Goal: Task Accomplishment & Management: Manage account settings

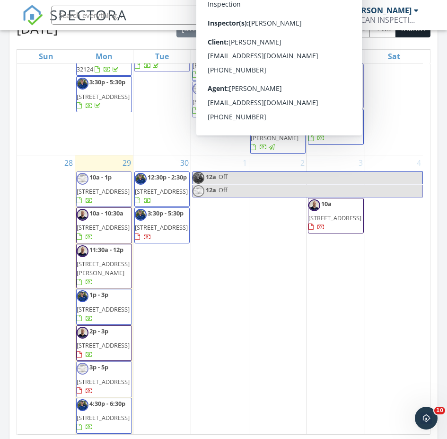
scroll to position [1058, 0]
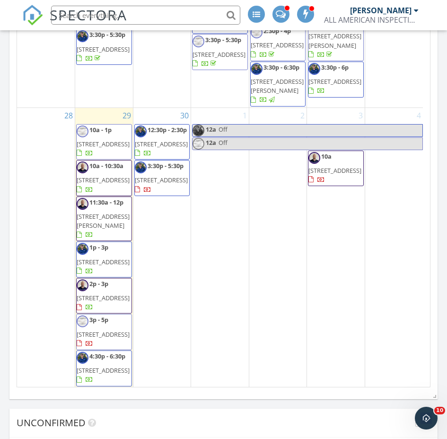
click at [121, 330] on span "10 Slipper Orchid Trail E, Palm Coast 32164" at bounding box center [103, 334] width 53 height 9
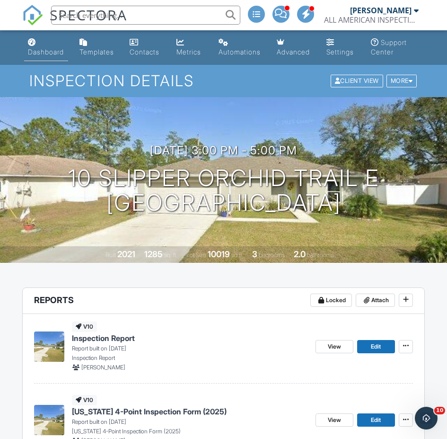
click at [39, 44] on link "Dashboard" at bounding box center [46, 47] width 44 height 27
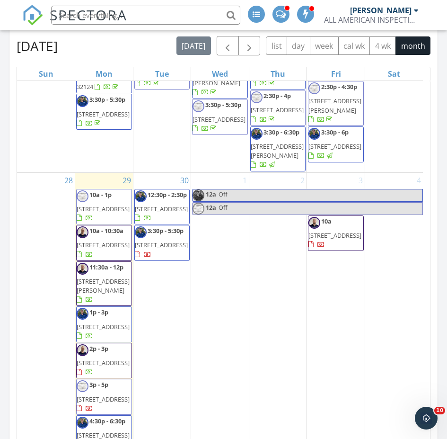
scroll to position [1041, 0]
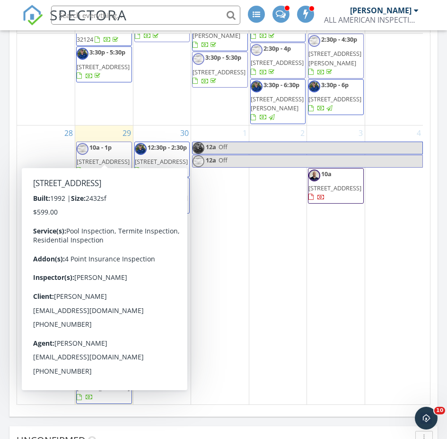
click at [103, 157] on span "[STREET_ADDRESS]" at bounding box center [103, 161] width 53 height 9
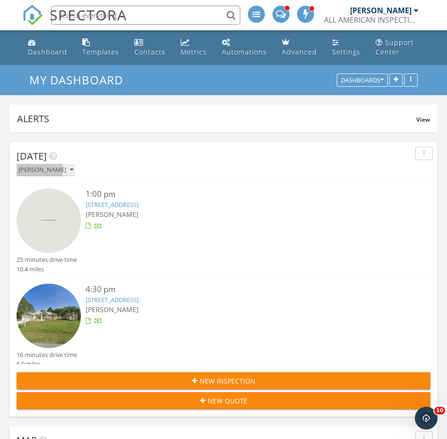
click at [49, 171] on div "[PERSON_NAME]" at bounding box center [45, 170] width 55 height 7
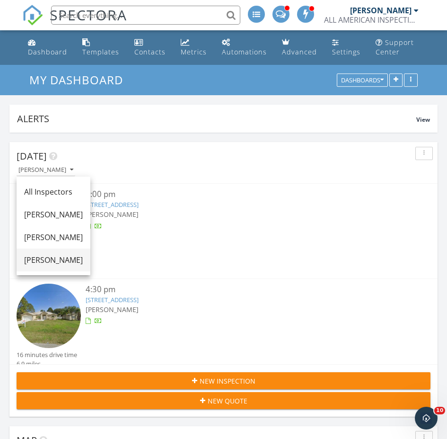
click at [40, 254] on div "[PERSON_NAME]" at bounding box center [53, 259] width 59 height 11
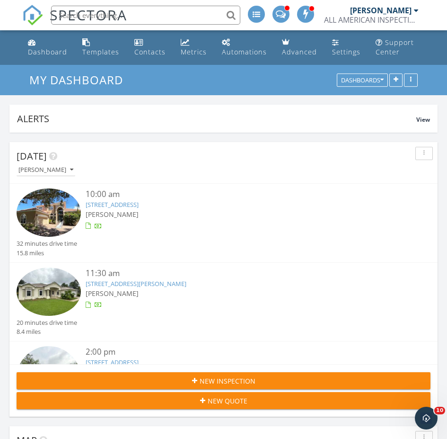
click at [128, 283] on link "16 Whittlesey Ln, Palm Coast, FL 32164" at bounding box center [136, 283] width 101 height 9
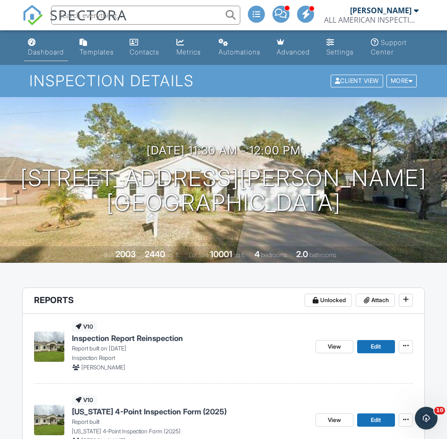
click at [46, 45] on link "Dashboard" at bounding box center [46, 47] width 44 height 27
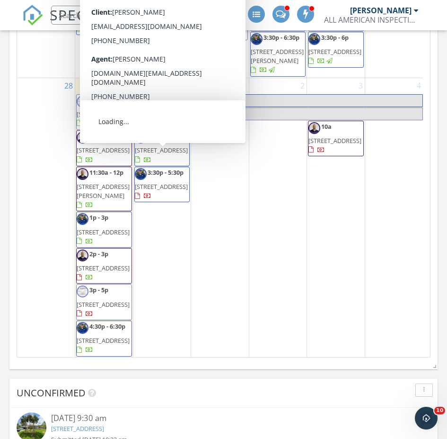
scroll to position [1177, 0]
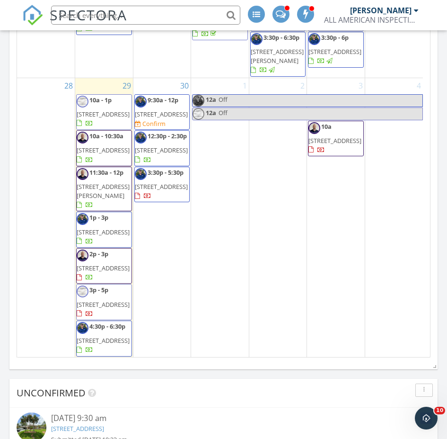
click at [120, 263] on span "110 Pheasant Rd, Satsuma 32189" at bounding box center [103, 267] width 53 height 9
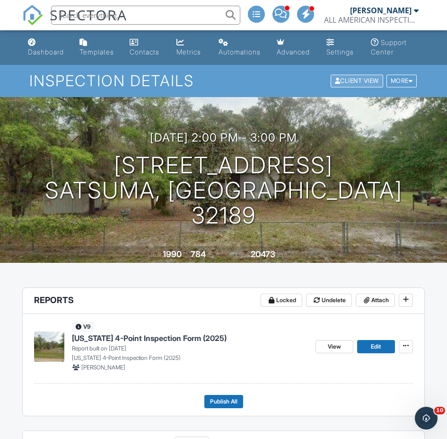
click at [341, 83] on div "Client View" at bounding box center [357, 81] width 53 height 13
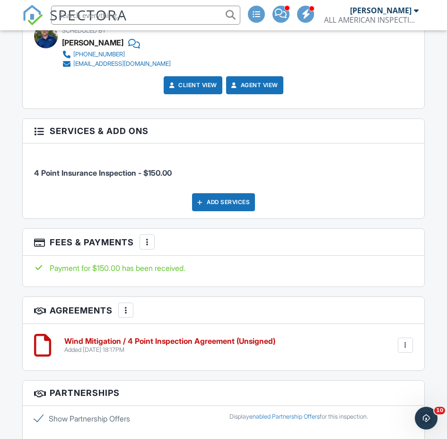
scroll to position [1372, 0]
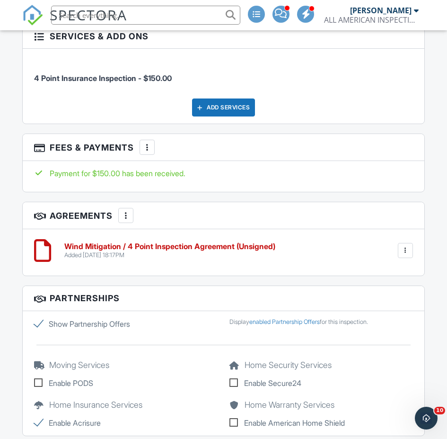
click at [409, 254] on div at bounding box center [405, 250] width 9 height 9
click at [376, 320] on li "Delete" at bounding box center [380, 324] width 54 height 24
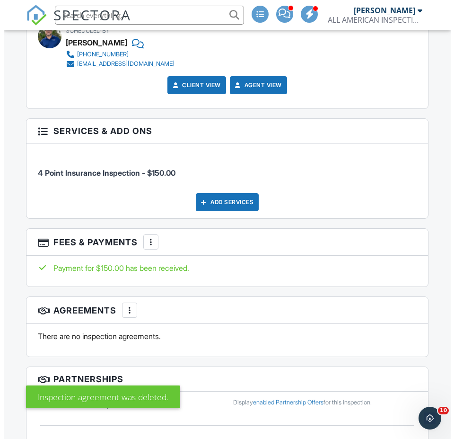
scroll to position [1419, 0]
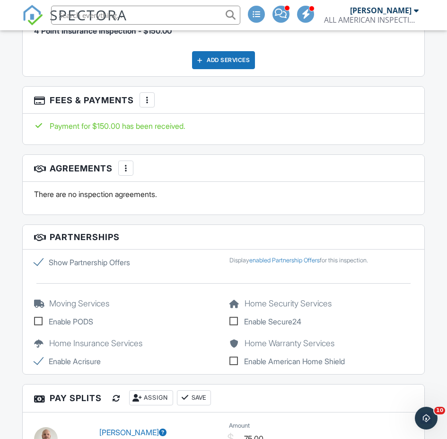
click at [124, 169] on div at bounding box center [125, 167] width 9 height 9
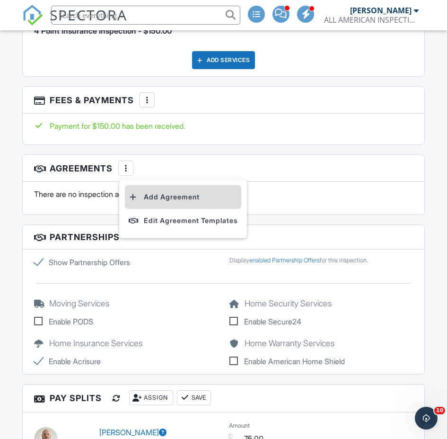
click at [176, 196] on li "Add Agreement" at bounding box center [183, 197] width 116 height 24
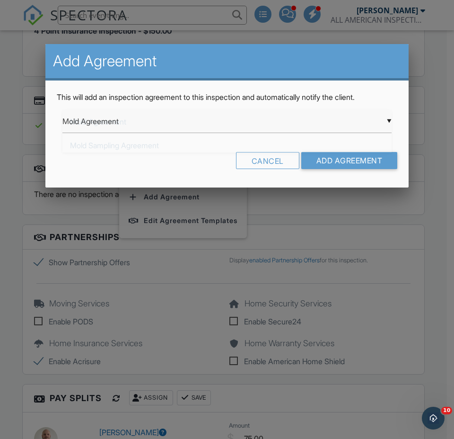
click at [365, 123] on div "▼ Mold Agreement Mold Agreement Mold Sampling Agreement Wind Mitigation / 4 Poi…" at bounding box center [226, 121] width 329 height 23
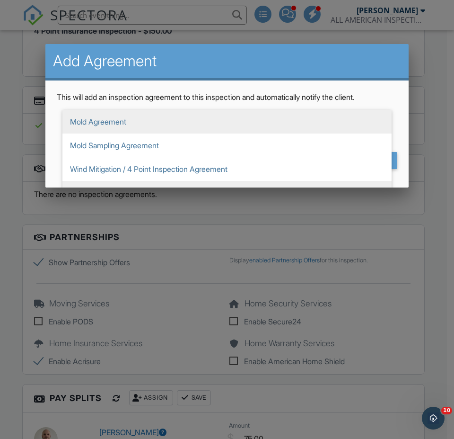
scroll to position [47, 0]
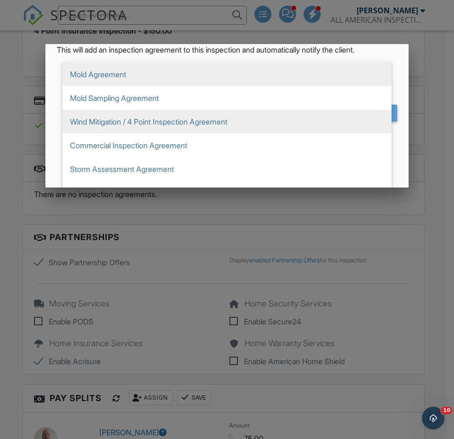
click at [248, 126] on span "Wind Mitigation / 4 Point Inspection Agreement" at bounding box center [226, 122] width 329 height 24
type input "Wind Mitigation / 4 Point Inspection Agreement"
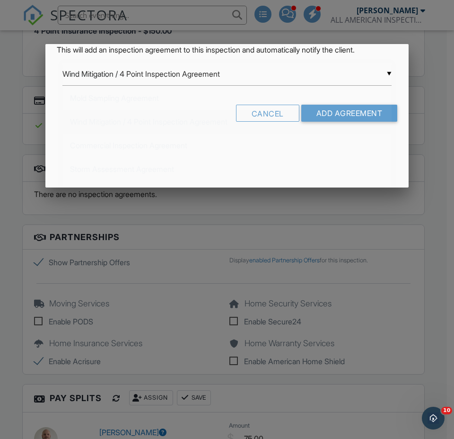
scroll to position [0, 0]
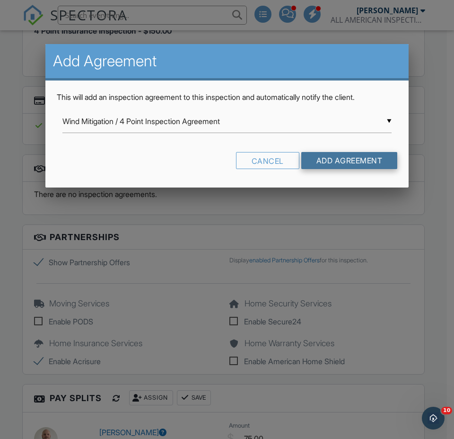
click at [355, 159] on input "Add Agreement" at bounding box center [349, 160] width 97 height 17
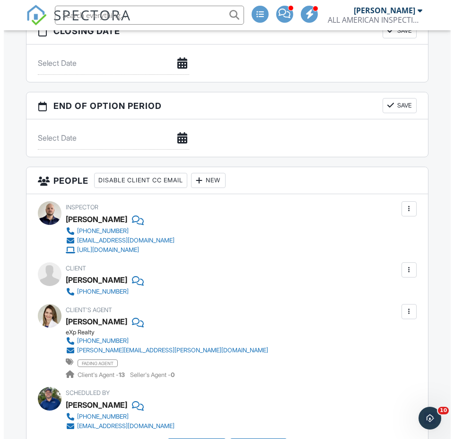
scroll to position [963, 0]
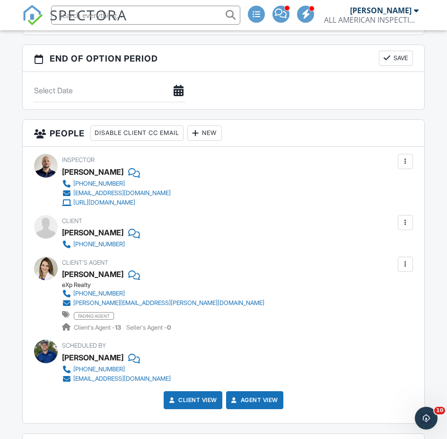
click at [405, 224] on div at bounding box center [405, 222] width 9 height 9
click at [379, 246] on li "Edit" at bounding box center [383, 251] width 48 height 24
click at [379, 246] on div at bounding box center [223, 227] width 447 height 548
click at [403, 222] on div at bounding box center [405, 222] width 9 height 9
click at [383, 246] on li "Edit" at bounding box center [383, 251] width 48 height 24
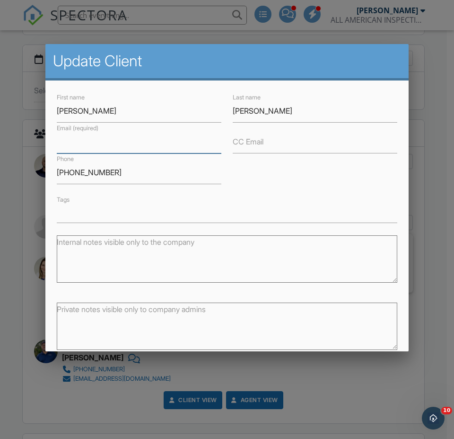
click at [120, 146] on input "Email (required)" at bounding box center [139, 141] width 165 height 23
type input "d"
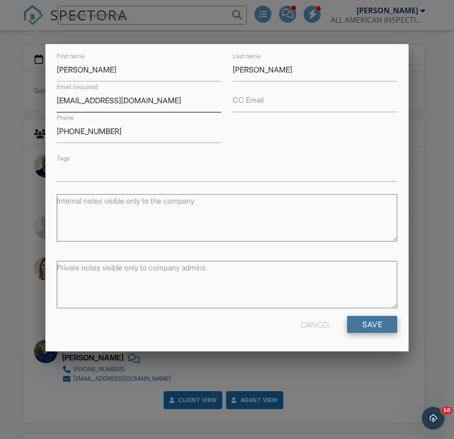
type input "doreenolivierinelson@gmail.com"
click at [364, 320] on input "Save" at bounding box center [372, 324] width 50 height 17
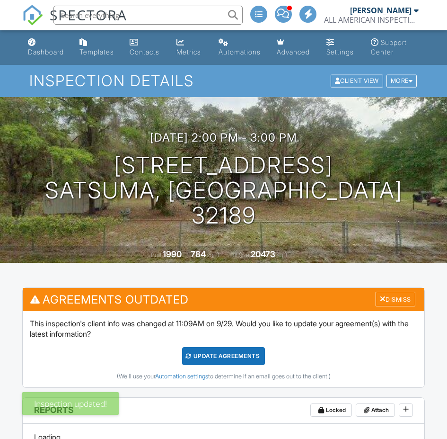
click at [227, 354] on div "Update Agreements" at bounding box center [223, 356] width 83 height 18
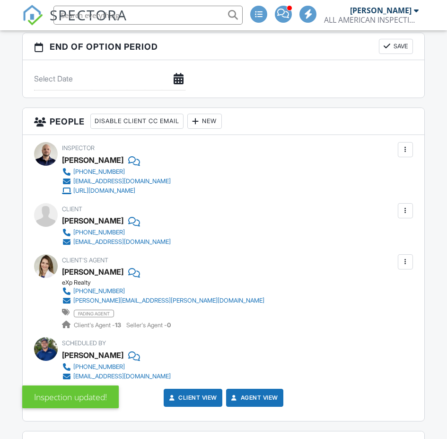
scroll to position [975, 0]
click at [401, 210] on div at bounding box center [405, 210] width 9 height 9
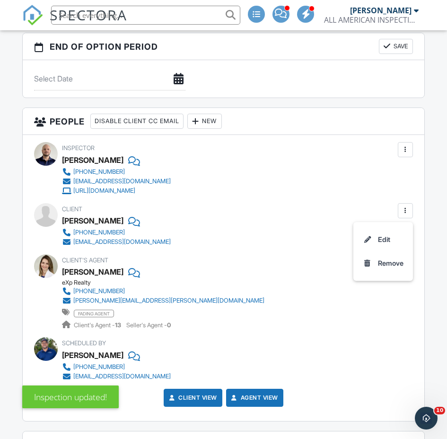
scroll to position [0, 0]
click at [263, 239] on div "Client [PERSON_NAME] [PHONE_NUMBER] [EMAIL_ADDRESS][DOMAIN_NAME]" at bounding box center [223, 225] width 379 height 44
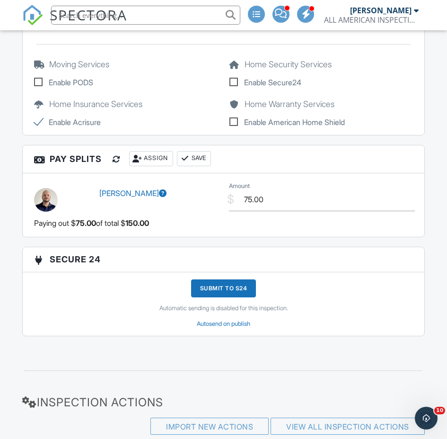
scroll to position [1966, 0]
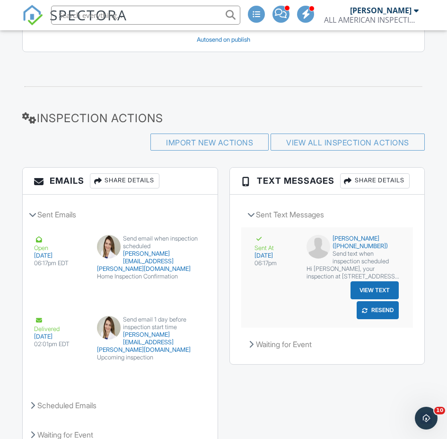
click at [370, 288] on button "View Text" at bounding box center [375, 290] width 48 height 18
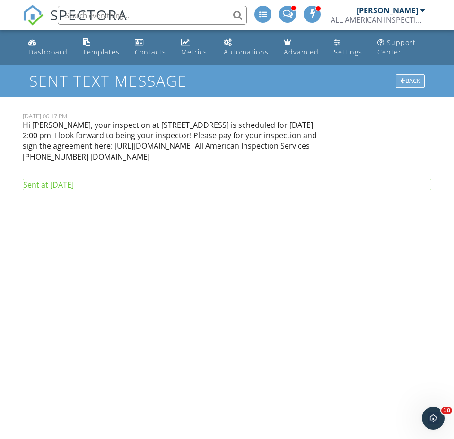
click at [417, 77] on div "Back" at bounding box center [410, 80] width 29 height 13
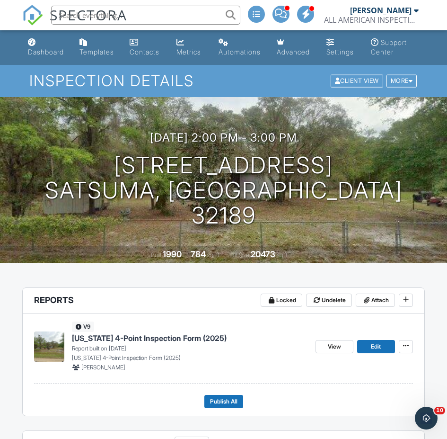
click at [158, 15] on input "text" at bounding box center [145, 15] width 189 height 19
click at [39, 52] on div "Dashboard" at bounding box center [46, 52] width 36 height 8
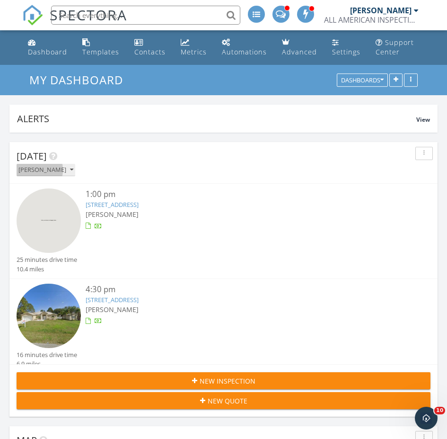
click at [35, 171] on div "[PERSON_NAME]" at bounding box center [45, 170] width 55 height 7
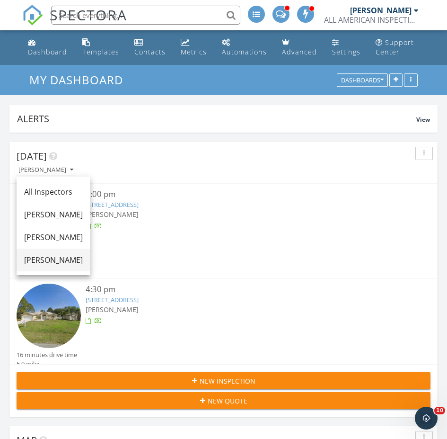
click at [39, 254] on link "[PERSON_NAME]" at bounding box center [54, 259] width 74 height 23
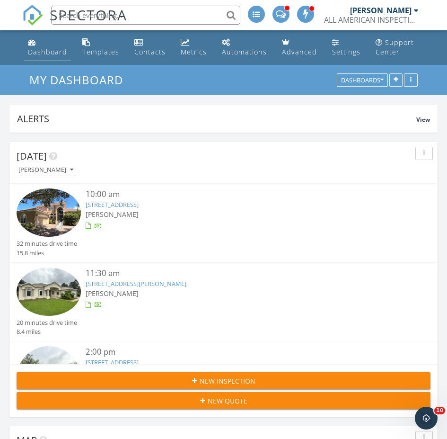
click at [59, 53] on div "Dashboard" at bounding box center [47, 51] width 39 height 9
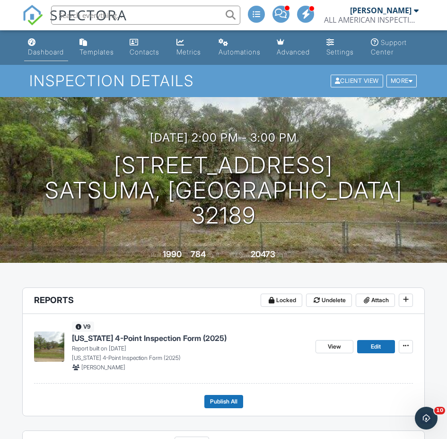
click at [47, 49] on div "Dashboard" at bounding box center [46, 52] width 36 height 8
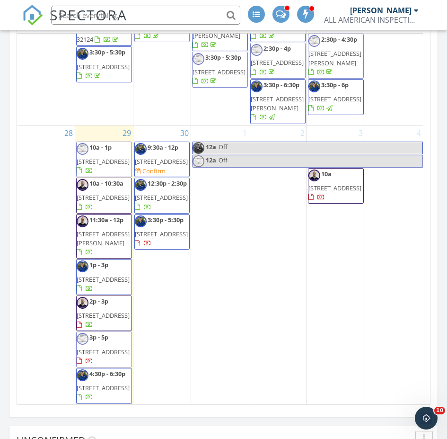
click at [158, 166] on span "[STREET_ADDRESS]" at bounding box center [161, 161] width 53 height 9
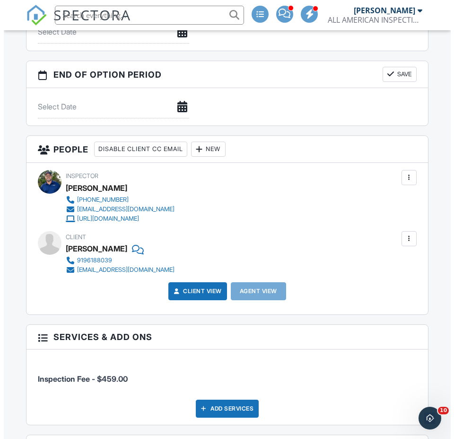
scroll to position [1325, 0]
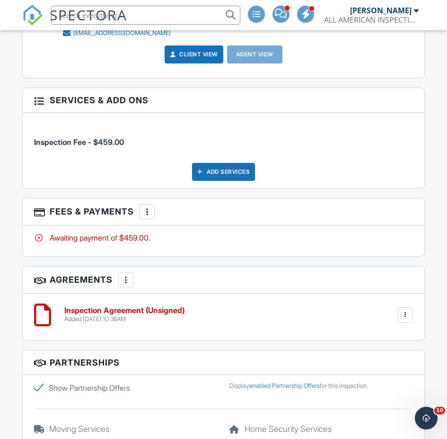
click at [150, 212] on div at bounding box center [146, 211] width 9 height 9
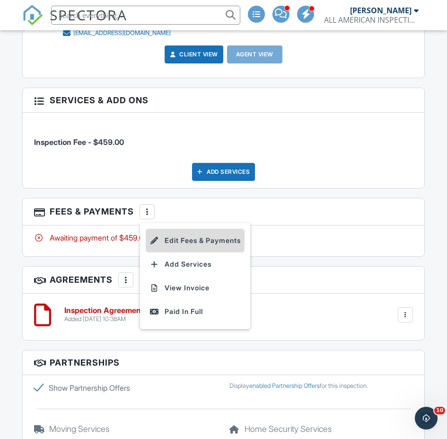
click at [200, 242] on li "Edit Fees & Payments" at bounding box center [195, 240] width 99 height 24
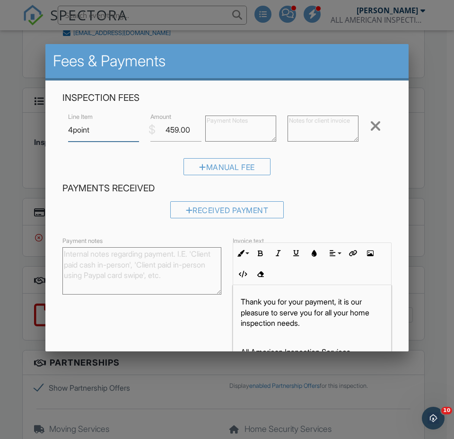
type input "4point Insurance Inspection"
drag, startPoint x: 190, startPoint y: 127, endPoint x: 152, endPoint y: 131, distance: 38.0
click at [152, 131] on div "$ Amount 459.00" at bounding box center [172, 129] width 55 height 23
type input "125.00"
click at [314, 120] on textarea at bounding box center [323, 128] width 71 height 26
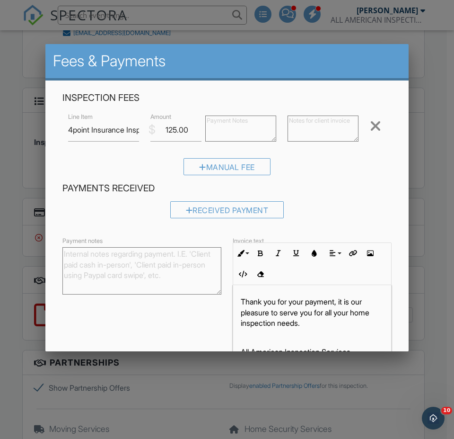
scroll to position [50, 0]
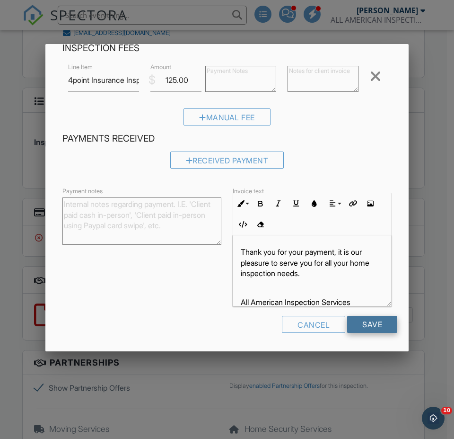
click at [382, 328] on input "Save" at bounding box center [372, 324] width 50 height 17
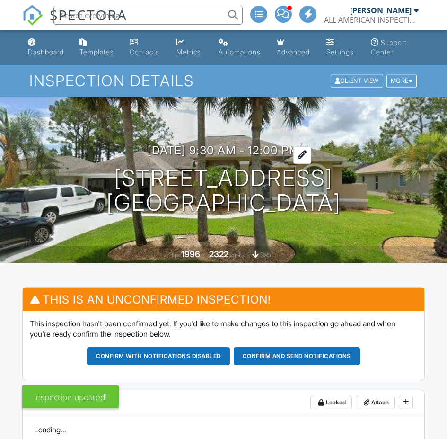
click at [223, 149] on h3 "09/30/2025 9:30 am - 12:00 pm" at bounding box center [224, 150] width 152 height 13
click at [0, 0] on h2 "Reschedule" at bounding box center [0, 0] width 0 height 0
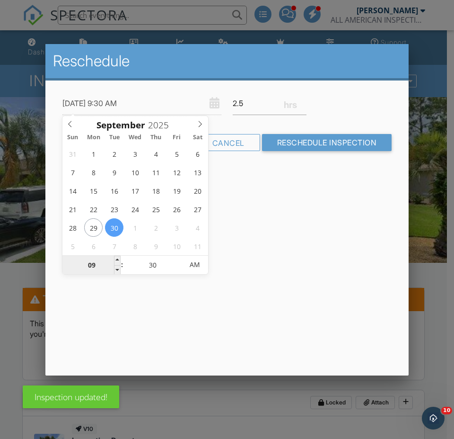
click at [103, 270] on input "09" at bounding box center [91, 264] width 58 height 19
type input "09/30/2025 1:30 AM"
type input "01"
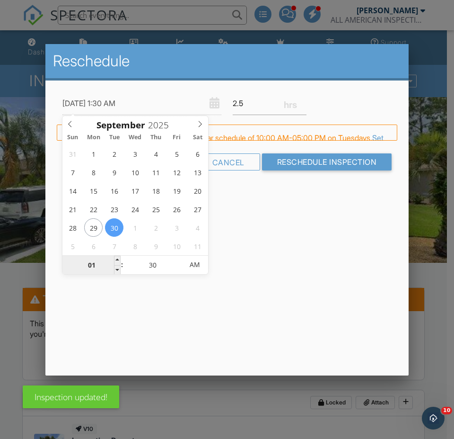
type input "[DATE] 10:30 AM"
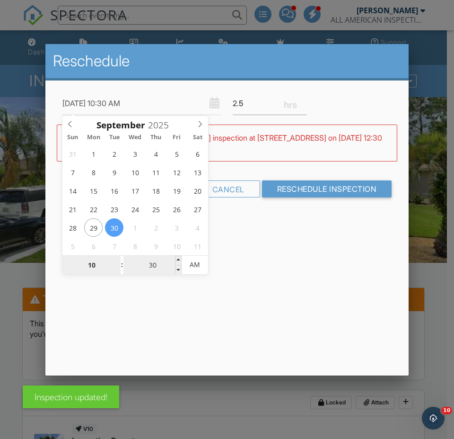
type input "10"
click at [150, 269] on input "30" at bounding box center [152, 264] width 58 height 19
type input "09/30/2025 10:00 AM"
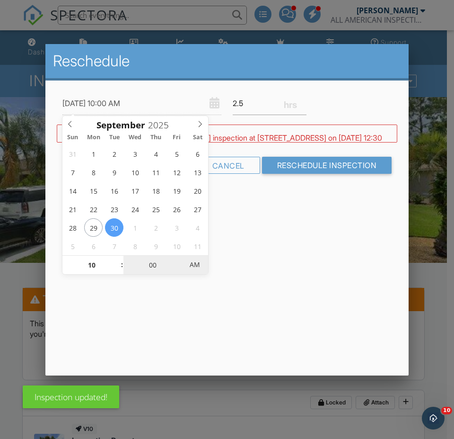
type input "00"
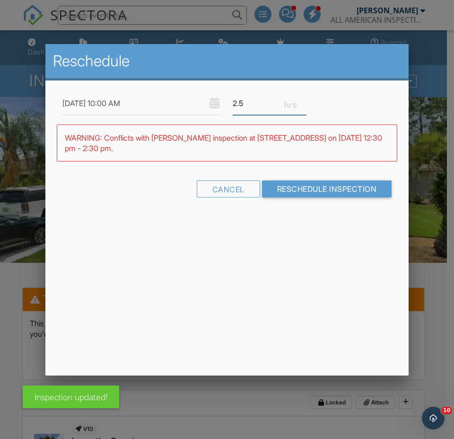
drag, startPoint x: 247, startPoint y: 104, endPoint x: 206, endPoint y: 101, distance: 41.3
click at [207, 101] on div "09/30/2025 10:00 AM 2.5" at bounding box center [227, 103] width 341 height 23
type input "1.0"
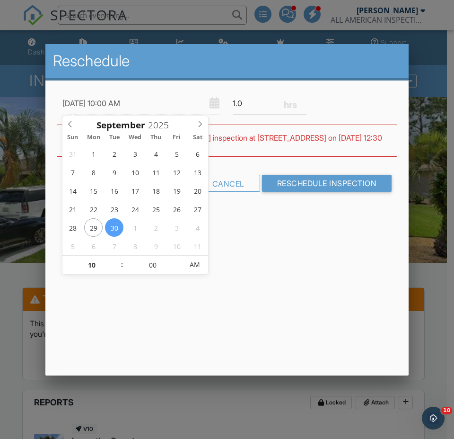
click at [129, 102] on input "09/30/2025 10:00 AM" at bounding box center [141, 103] width 159 height 23
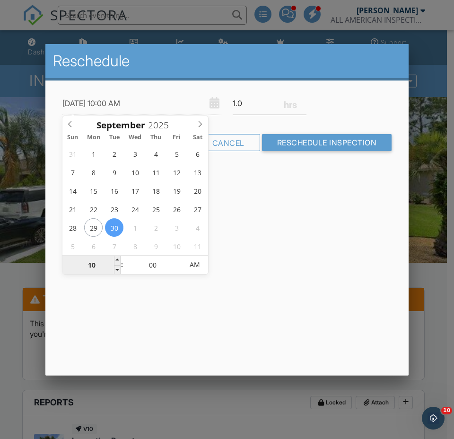
click at [97, 267] on input "10" at bounding box center [91, 264] width 58 height 19
type input "09/30/2025 12:00 AM"
type input "12"
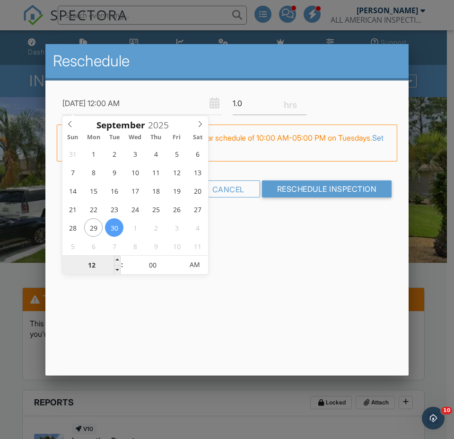
type input "09/30/2025 9:00 AM"
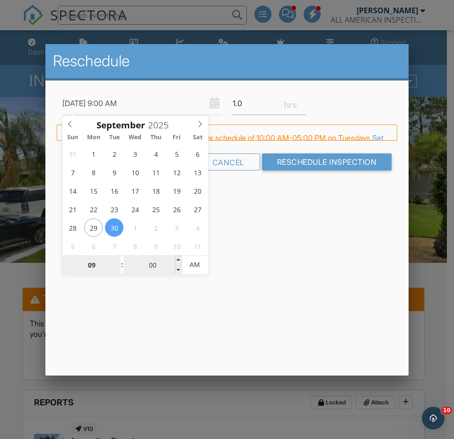
type input "09"
click at [158, 265] on input "00" at bounding box center [152, 264] width 58 height 19
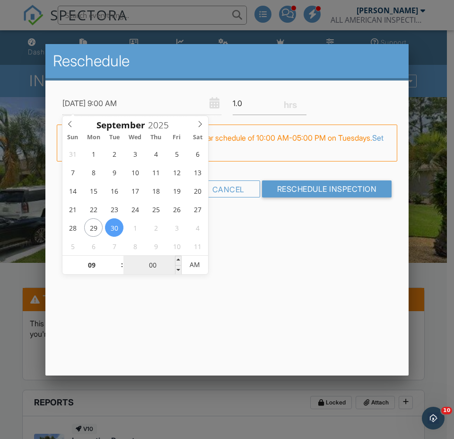
type input "09/30/2025 9:03 AM"
type input "03"
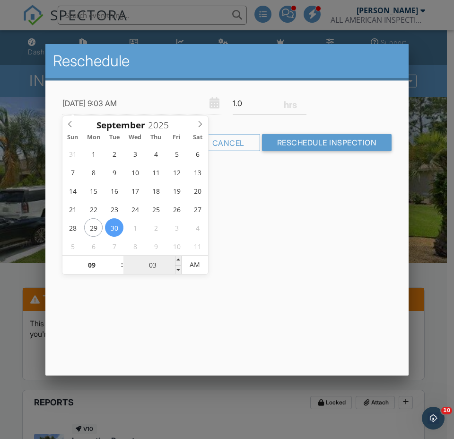
type input "09/30/2025 9:30 AM"
type input "30"
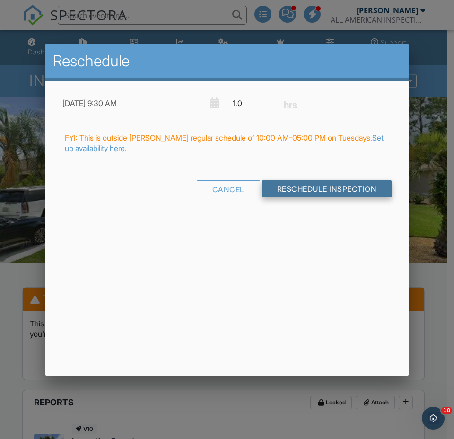
click at [304, 183] on input "Reschedule Inspection" at bounding box center [327, 188] width 130 height 17
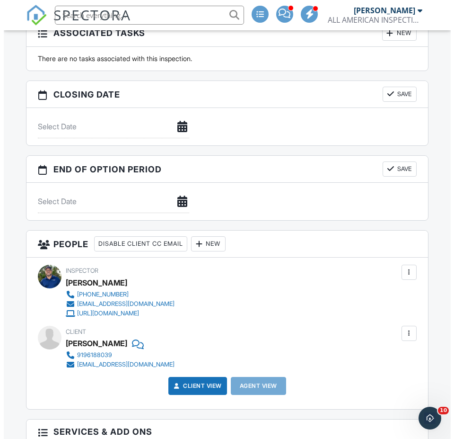
scroll to position [1135, 0]
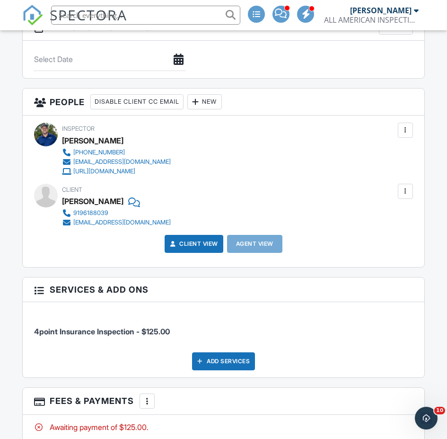
click at [402, 130] on div at bounding box center [405, 129] width 9 height 9
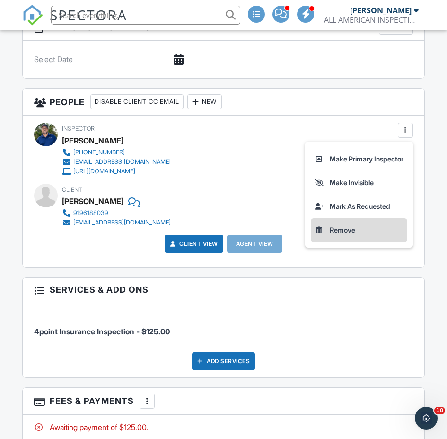
click at [339, 230] on li "Remove" at bounding box center [359, 230] width 97 height 24
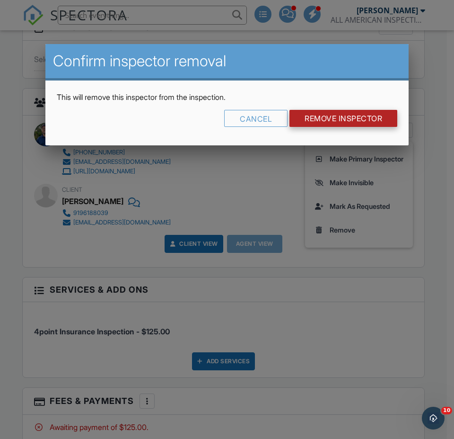
click at [315, 118] on input "Remove Inspector" at bounding box center [344, 118] width 108 height 17
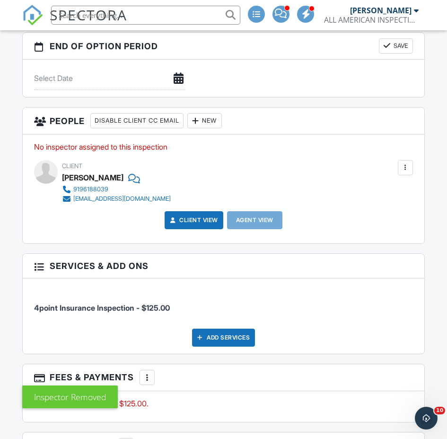
click at [213, 118] on div "New" at bounding box center [204, 120] width 35 height 15
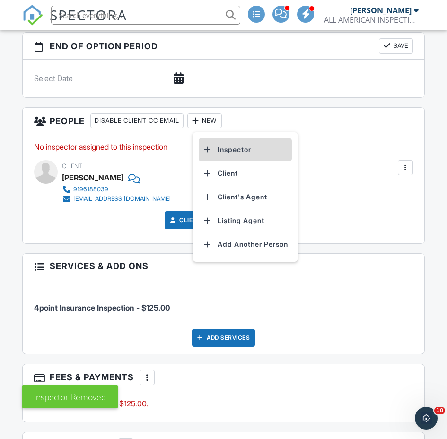
click at [237, 149] on li "Inspector" at bounding box center [245, 150] width 93 height 24
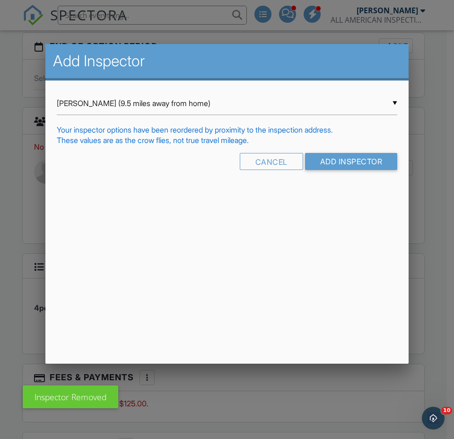
click at [177, 111] on div "▼ Victor Sheifer (9.5 miles away from home) Victor Sheifer (9.5 miles away from…" at bounding box center [227, 103] width 341 height 23
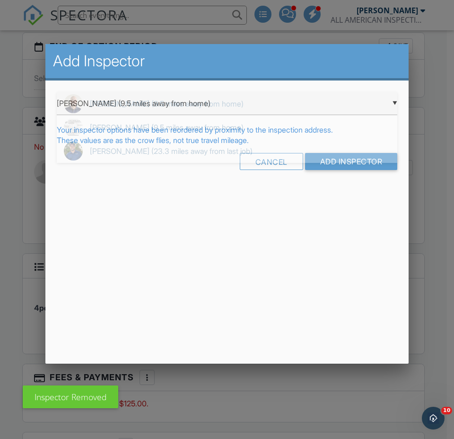
click at [194, 109] on span "Victor Sheifer (9.5 miles away from home)" at bounding box center [227, 104] width 341 height 24
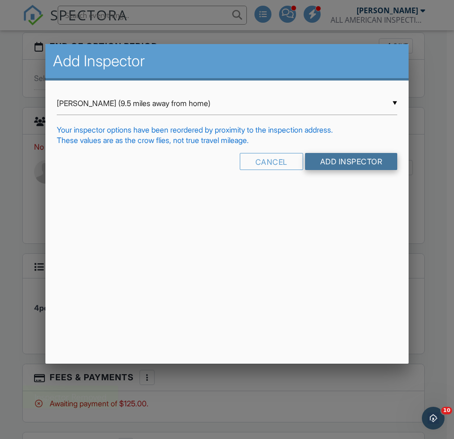
click at [339, 157] on input "Add Inspector" at bounding box center [351, 161] width 93 height 17
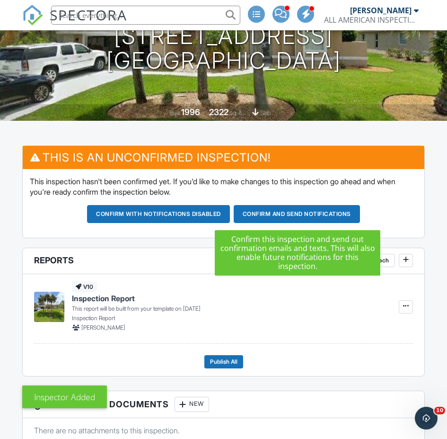
click at [262, 219] on button "Confirm and send notifications" at bounding box center [297, 214] width 126 height 18
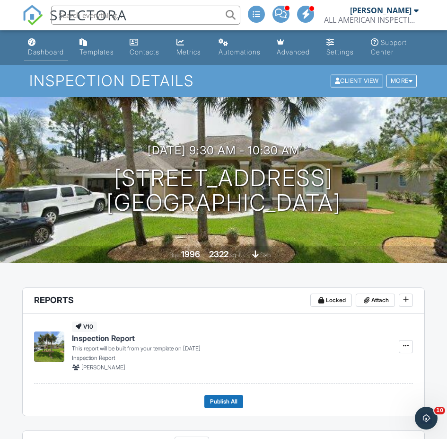
click at [35, 52] on div "Dashboard" at bounding box center [46, 52] width 36 height 8
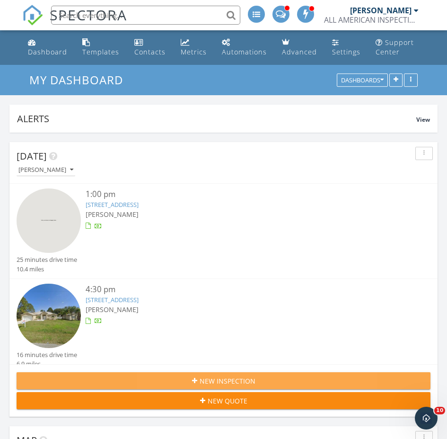
click at [214, 377] on span "New Inspection" at bounding box center [228, 381] width 56 height 10
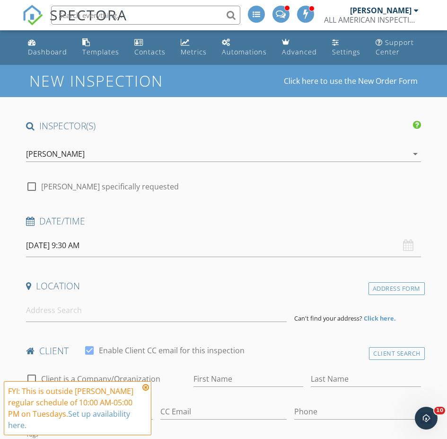
click at [39, 158] on div "[PERSON_NAME]" at bounding box center [55, 153] width 59 height 9
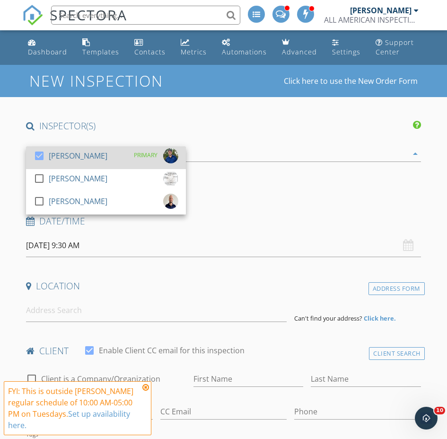
click at [38, 154] on div at bounding box center [39, 156] width 16 height 16
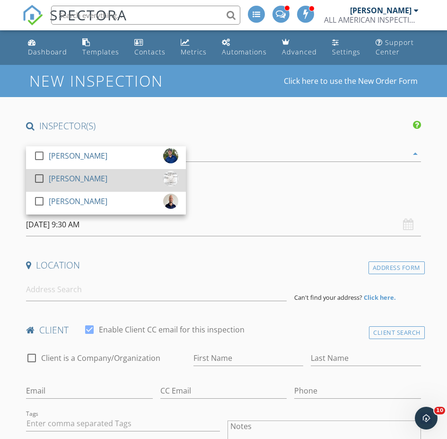
click at [35, 180] on div at bounding box center [39, 178] width 16 height 16
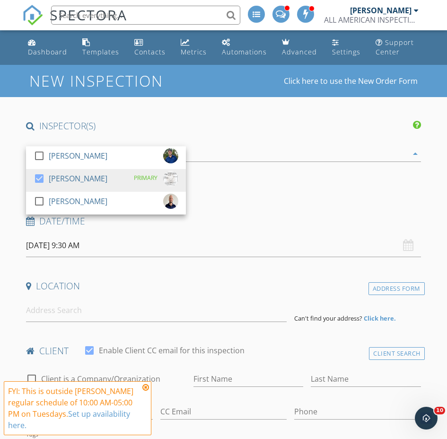
click at [54, 234] on input "09/30/2025 9:30 AM" at bounding box center [223, 245] width 395 height 23
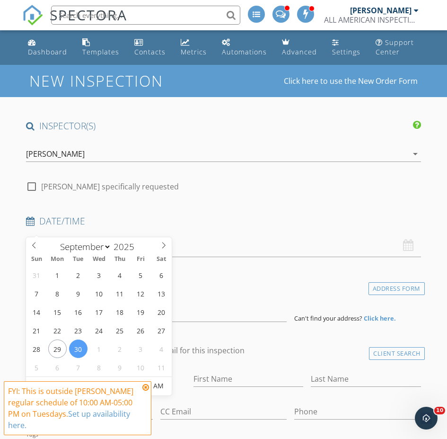
click at [147, 387] on icon at bounding box center [145, 387] width 7 height 8
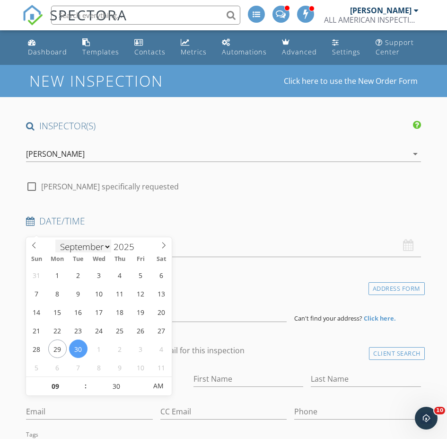
drag, startPoint x: 72, startPoint y: 227, endPoint x: 70, endPoint y: 247, distance: 20.4
click at [73, 234] on input "09/30/2025 9:30 AM" at bounding box center [223, 245] width 395 height 23
click at [56, 387] on input "09" at bounding box center [55, 386] width 58 height 19
type input "10"
type input "09/30/2025 10:30 AM"
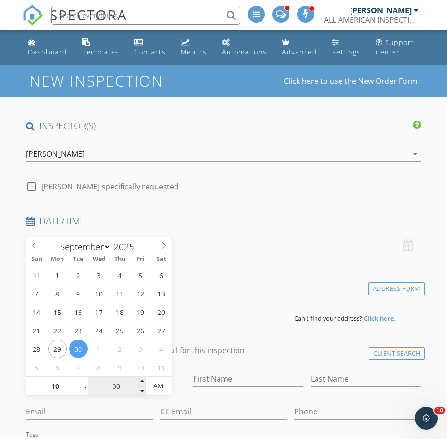
click at [108, 387] on input "30" at bounding box center [117, 386] width 58 height 19
type input "00"
type input "[DATE] 10:00 AM"
click at [175, 299] on input at bounding box center [156, 310] width 261 height 23
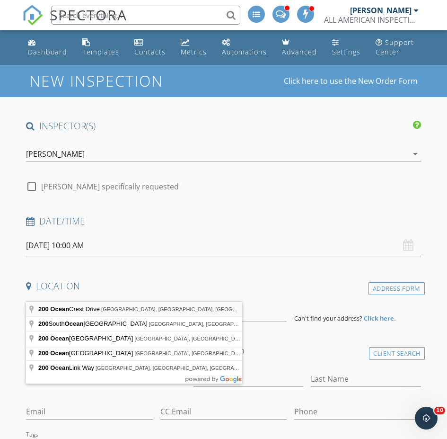
type input "200 Ocean Crest Drive, Palm Coast, FL, USA"
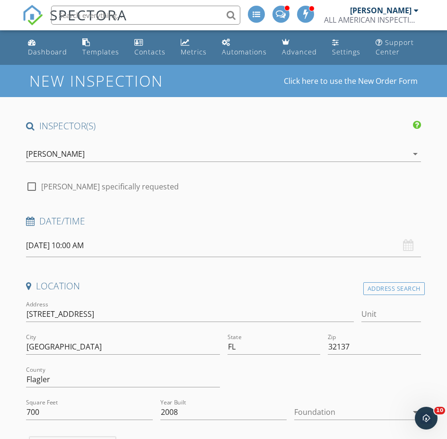
scroll to position [95, 0]
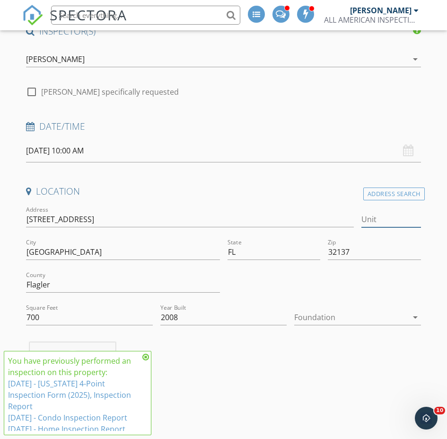
click at [361, 211] on input "Unit" at bounding box center [391, 219] width 60 height 16
type input "655"
type input "700"
type input "2008"
type input "655"
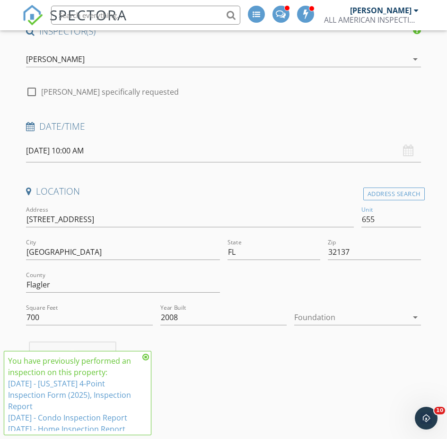
click at [148, 357] on icon at bounding box center [145, 357] width 7 height 8
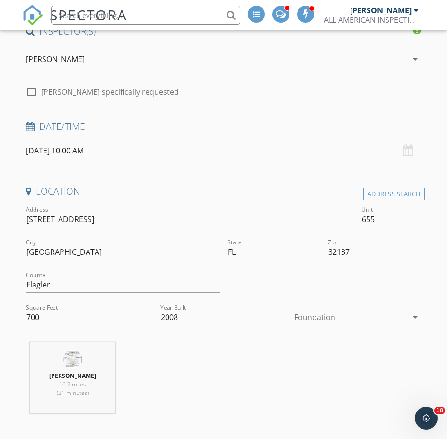
scroll to position [237, 0]
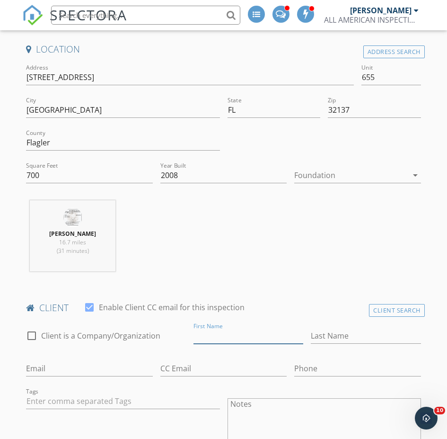
click at [193, 343] on input "First Name" at bounding box center [248, 336] width 110 height 16
type input "[PERSON_NAME]"
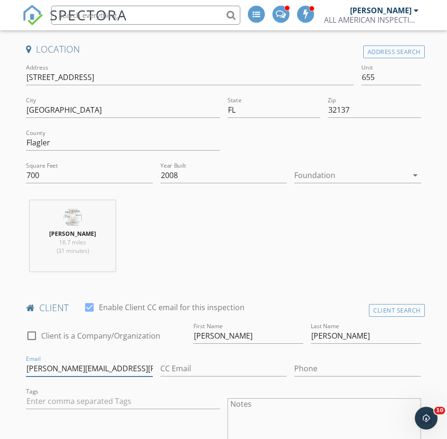
type input "[PERSON_NAME][EMAIL_ADDRESS][PERSON_NAME][DOMAIN_NAME]"
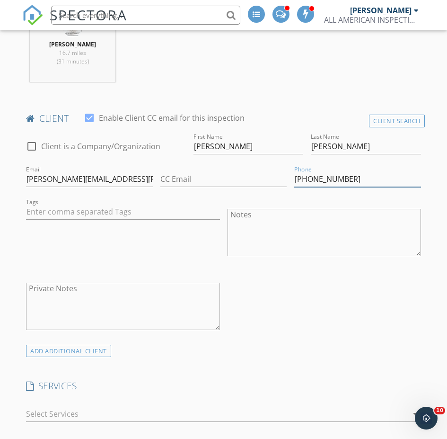
scroll to position [520, 0]
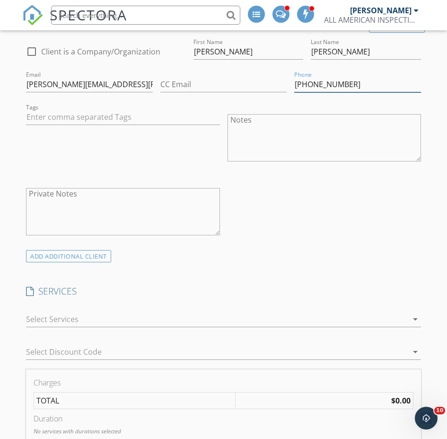
type input "[PHONE_NUMBER]"
click at [46, 311] on div at bounding box center [217, 318] width 382 height 15
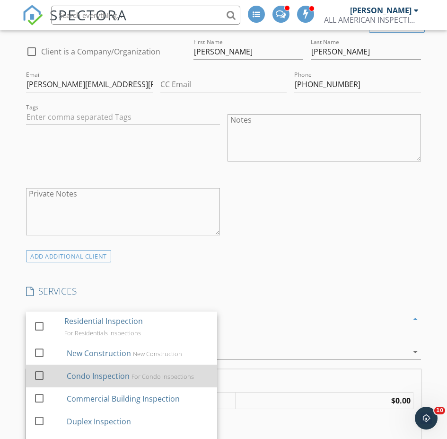
click at [38, 367] on div at bounding box center [39, 375] width 16 height 16
checkbox input "false"
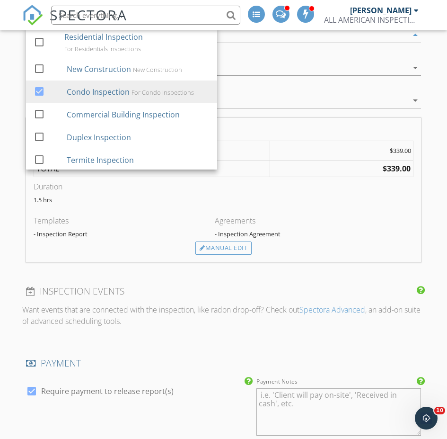
scroll to position [899, 0]
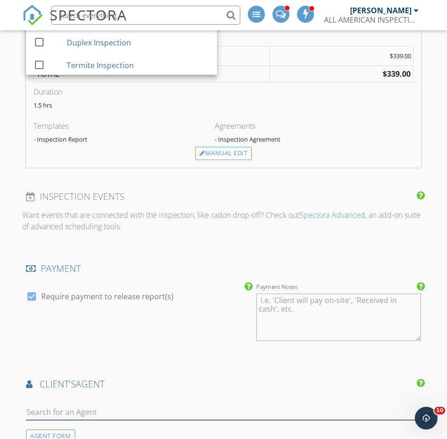
click at [89, 404] on input "text" at bounding box center [223, 412] width 395 height 16
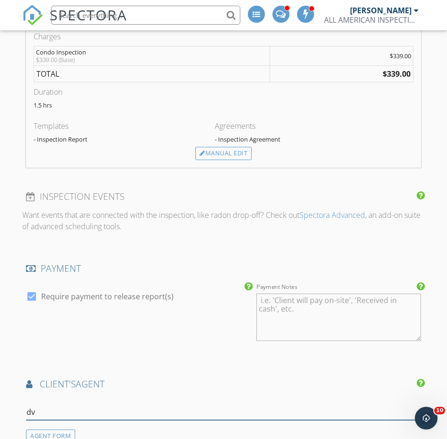
type input "d"
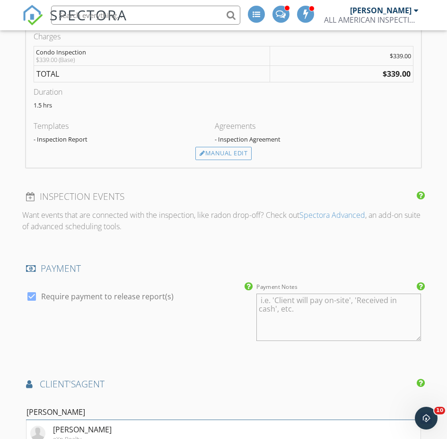
type input "[PERSON_NAME]"
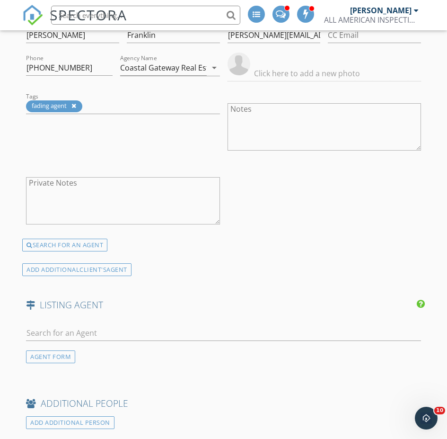
scroll to position [1419, 0]
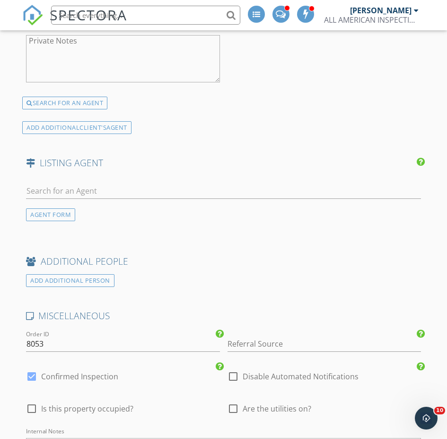
click at [31, 400] on div at bounding box center [32, 408] width 16 height 16
checkbox input "true"
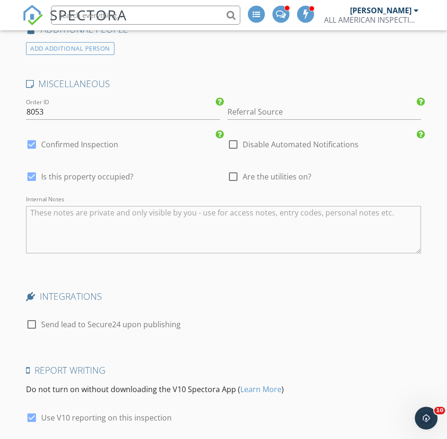
scroll to position [1556, 0]
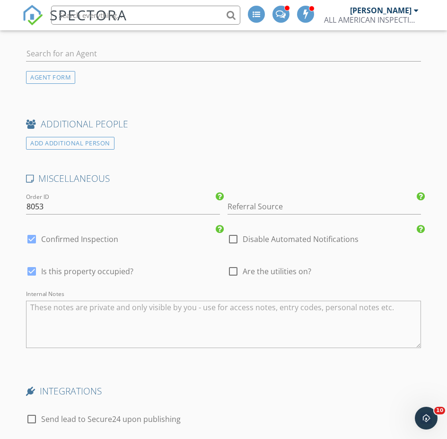
click at [75, 300] on textarea "Internal Notes" at bounding box center [223, 323] width 395 height 47
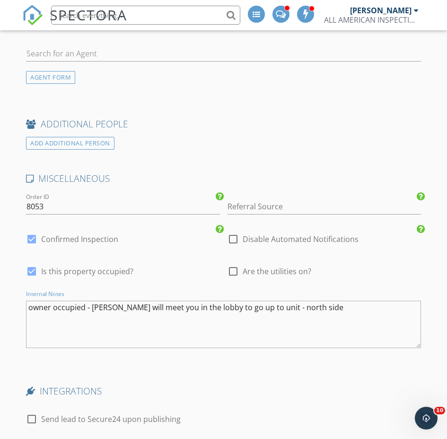
click at [263, 300] on textarea "owner occupied - Dave will meet you in the lobby to go up to unit - north side" at bounding box center [223, 323] width 395 height 47
click at [334, 300] on textarea "owner occupied - Dave will meet you in the lobby to go up to unit -towers north…" at bounding box center [223, 323] width 395 height 47
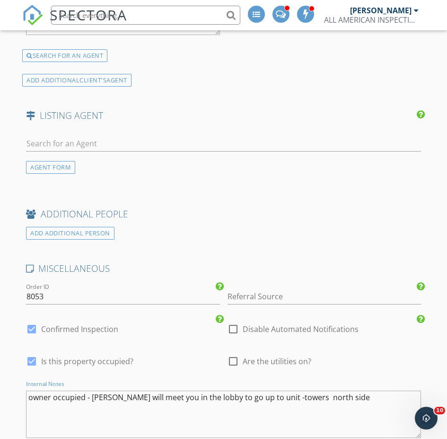
scroll to position [1651, 0]
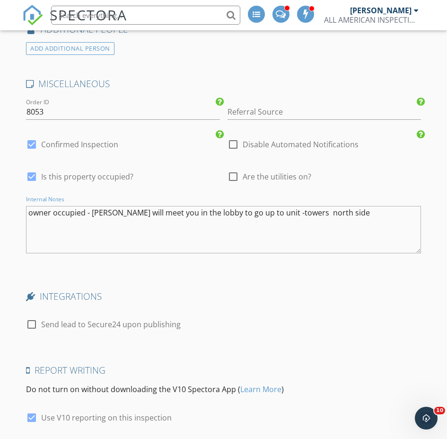
type textarea "owner occupied - Dave will meet you in the lobby to go up to unit -towers north…"
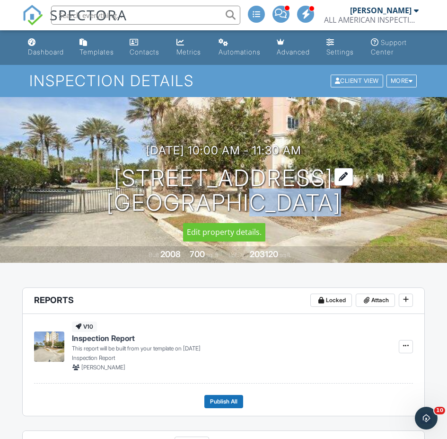
drag, startPoint x: 304, startPoint y: 193, endPoint x: 228, endPoint y: 198, distance: 76.3
click at [228, 198] on h1 "[STREET_ADDRESS] [GEOGRAPHIC_DATA], FL 32137" at bounding box center [223, 191] width 235 height 50
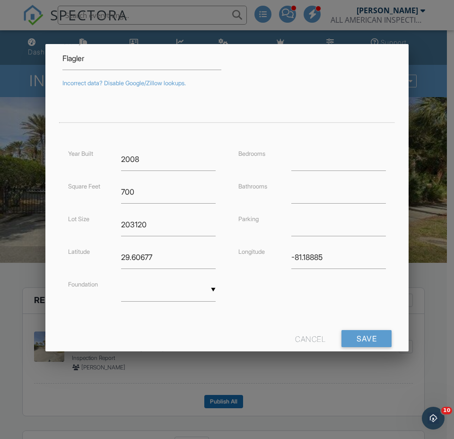
scroll to position [166, 0]
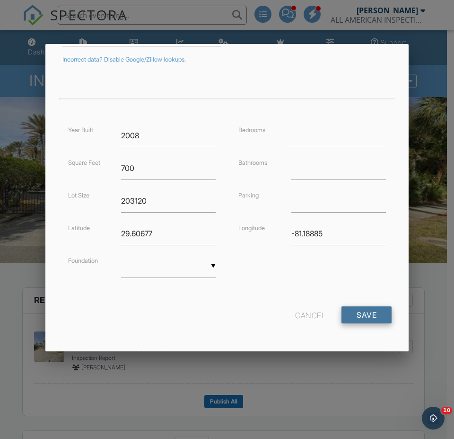
click at [358, 316] on input "Save" at bounding box center [367, 314] width 50 height 17
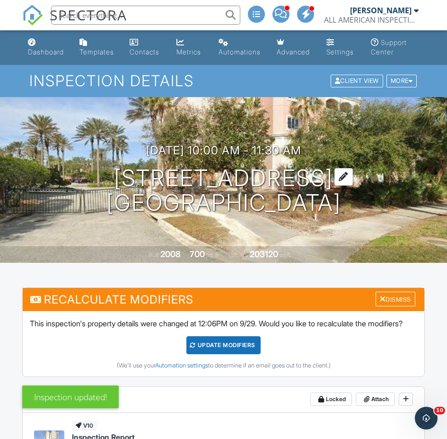
click at [264, 174] on h1 "200 Ocean Crest Dr 655 Palm Coast, FL 32137" at bounding box center [223, 191] width 235 height 50
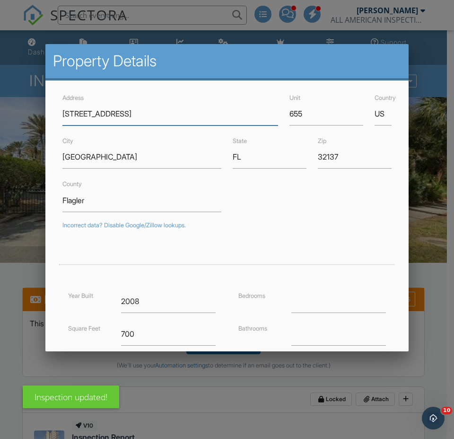
click at [101, 111] on input "[STREET_ADDRESS]" at bounding box center [170, 113] width 216 height 23
click at [107, 114] on input "200 OceanCrest Dr" at bounding box center [170, 113] width 216 height 23
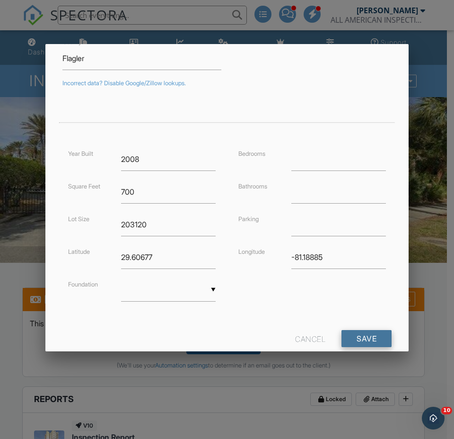
type input "200 Oceancrest Dr"
click at [362, 339] on input "Save" at bounding box center [367, 338] width 50 height 17
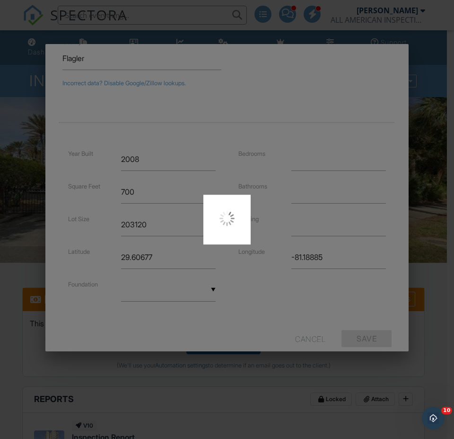
type input "29.6043967"
type input "-81.1891127"
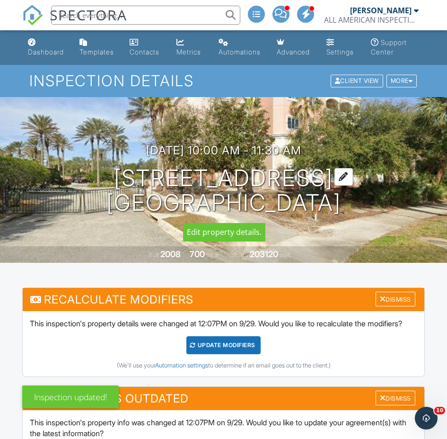
click at [353, 172] on div at bounding box center [343, 177] width 18 height 18
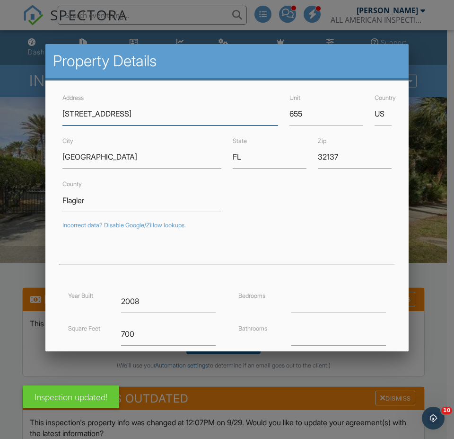
click at [102, 111] on input "200 Oceancrest Dr" at bounding box center [170, 113] width 216 height 23
click at [109, 113] on input "200 Ocean crest Dr" at bounding box center [170, 113] width 216 height 23
type input "[STREET_ADDRESS]"
type input "29.6043967"
type input "-81.1891127"
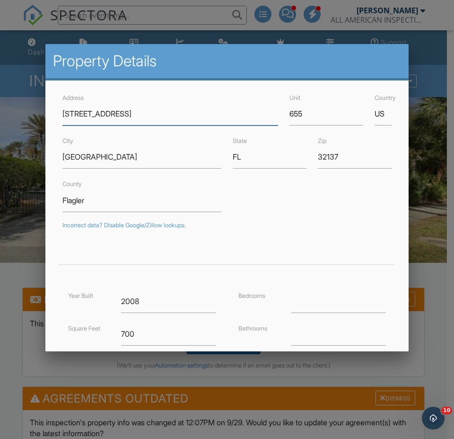
scroll to position [166, 0]
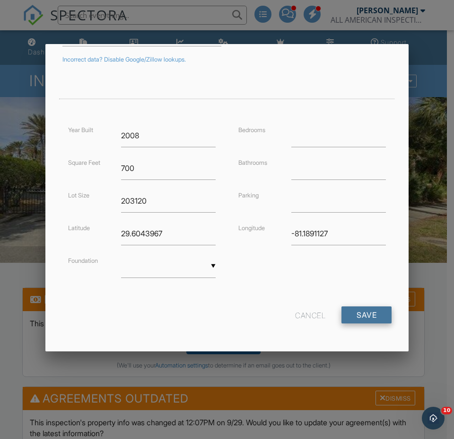
click at [361, 318] on input "Save" at bounding box center [367, 314] width 50 height 17
click at [354, 316] on input "Save" at bounding box center [367, 314] width 50 height 17
drag, startPoint x: 171, startPoint y: 232, endPoint x: 88, endPoint y: 225, distance: 84.0
click at [88, 222] on div "Latitude 29.6043967" at bounding box center [141, 233] width 159 height 23
drag, startPoint x: 303, startPoint y: 233, endPoint x: 215, endPoint y: 237, distance: 88.6
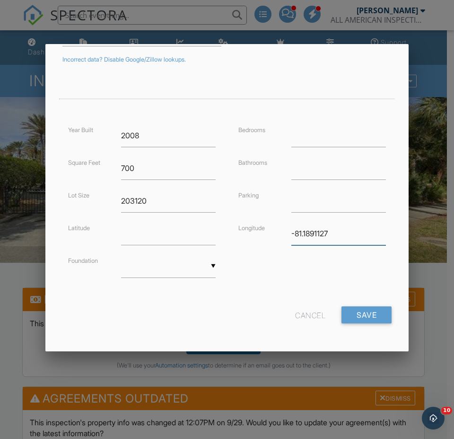
click at [215, 237] on div "Year Built 2008 Square Feet 700 Lot Size 203120 Latitude Foundation ▼ Basement …" at bounding box center [227, 210] width 341 height 173
click at [351, 319] on input "Save" at bounding box center [367, 314] width 50 height 17
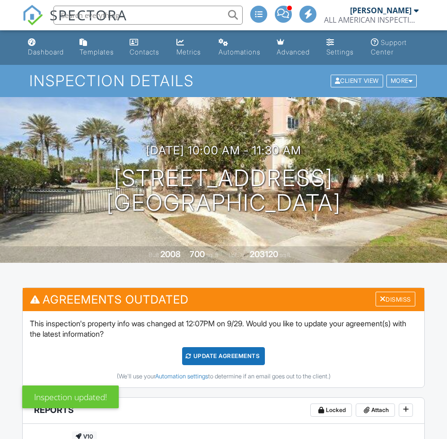
click at [223, 347] on div "Update Agreements" at bounding box center [223, 356] width 83 height 18
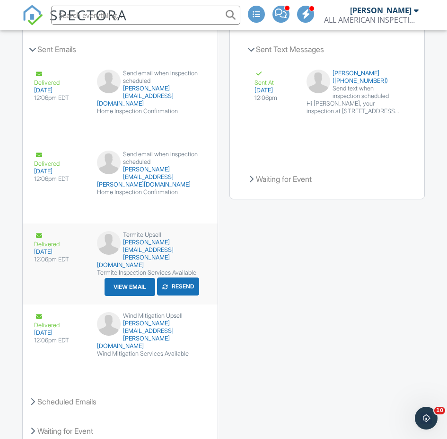
scroll to position [1894, 0]
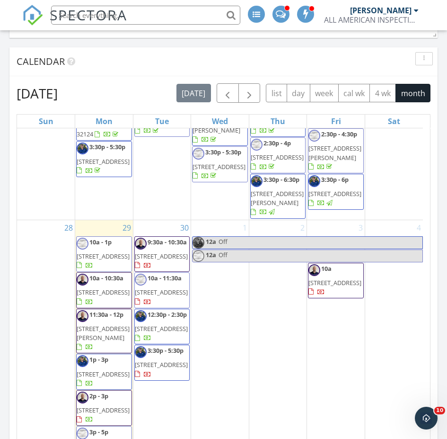
scroll to position [1177, 0]
click at [113, 369] on span "[STREET_ADDRESS]" at bounding box center [103, 373] width 53 height 9
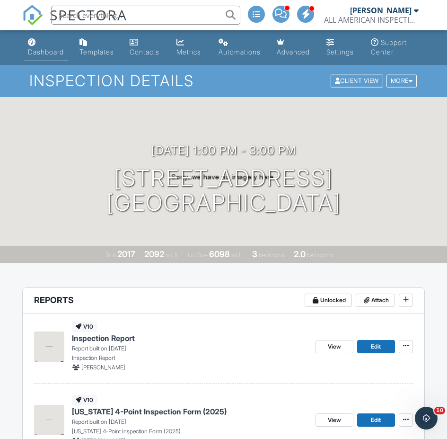
click at [42, 50] on div "Dashboard" at bounding box center [46, 52] width 36 height 8
click at [42, 50] on div at bounding box center [223, 219] width 447 height 439
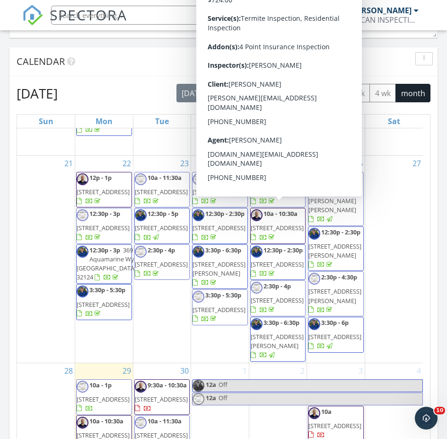
scroll to position [993, 0]
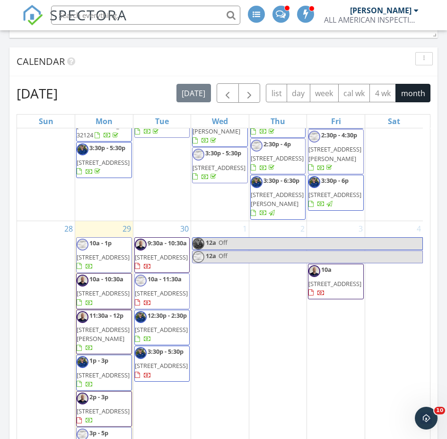
click at [325, 162] on span "12 Wood Amber Ln, Palm Coast 32164" at bounding box center [334, 154] width 53 height 18
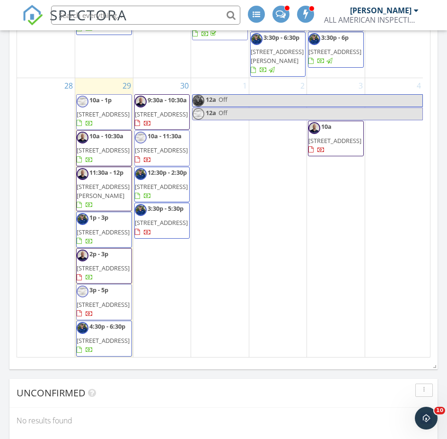
scroll to position [1130, 0]
